Goal: Task Accomplishment & Management: Use online tool/utility

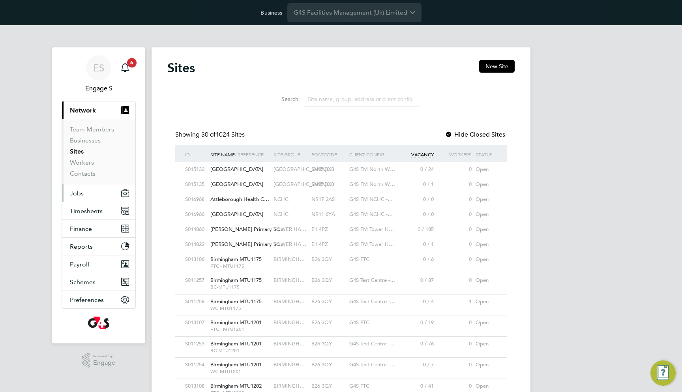
click at [90, 191] on button "Jobs" at bounding box center [98, 192] width 73 height 17
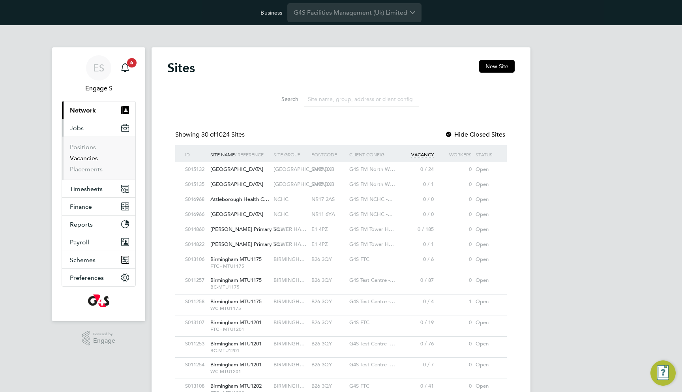
click at [84, 157] on link "Vacancies" at bounding box center [84, 157] width 28 height 7
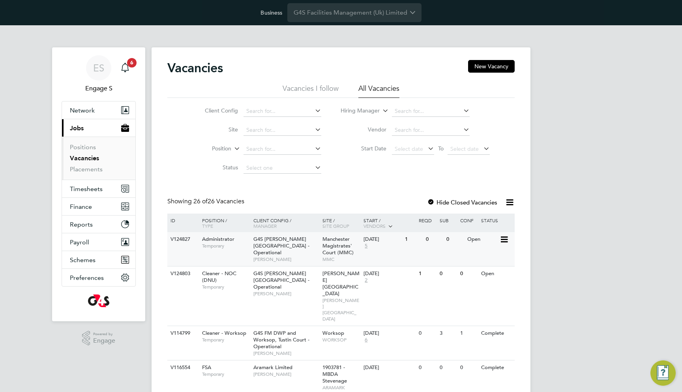
click at [374, 242] on div "[DATE]" at bounding box center [381, 239] width 37 height 7
